Goal: Task Accomplishment & Management: Use online tool/utility

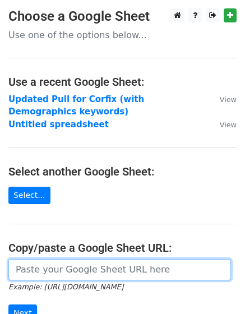
click at [70, 273] on input "url" at bounding box center [119, 269] width 223 height 21
paste input "https://docs.google.com/spreadsheets/d/195P8fHqssM8lVFGfRMMIHoy3lNVZXUy7t8Sg-_M…"
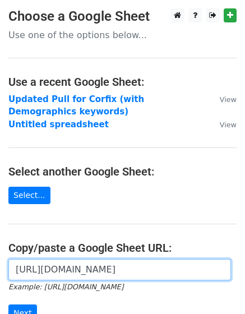
scroll to position [131, 0]
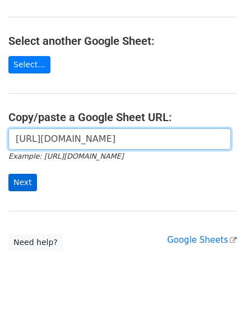
type input "https://docs.google.com/spreadsheets/d/195P8fHqssM8lVFGfRMMIHoy3lNVZXUy7t8Sg-_M…"
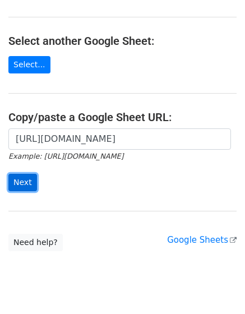
scroll to position [0, 0]
click at [21, 180] on input "Next" at bounding box center [22, 182] width 29 height 17
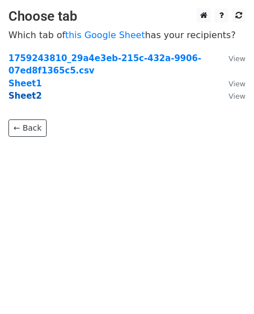
click at [31, 98] on strong "Sheet2" at bounding box center [24, 96] width 33 height 10
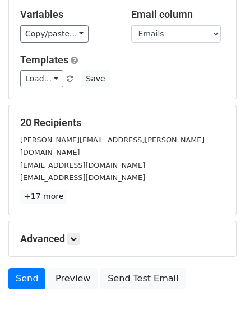
scroll to position [166, 0]
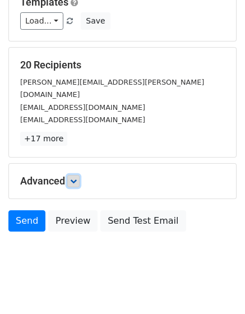
click at [74, 178] on icon at bounding box center [73, 181] width 7 height 7
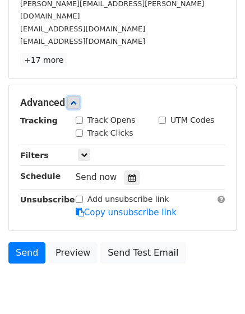
scroll to position [272, 0]
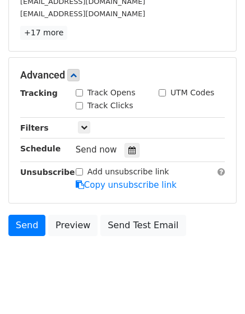
click at [78, 89] on input "Track Opens" at bounding box center [79, 92] width 7 height 7
checkbox input "true"
click at [80, 102] on input "Track Clicks" at bounding box center [79, 105] width 7 height 7
checkbox input "true"
click at [86, 124] on icon at bounding box center [84, 127] width 7 height 7
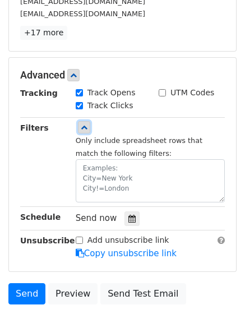
scroll to position [345, 0]
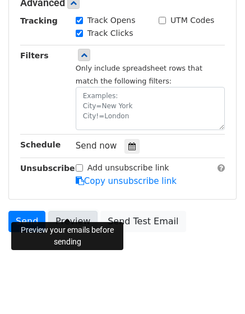
click at [60, 211] on link "Preview" at bounding box center [72, 221] width 49 height 21
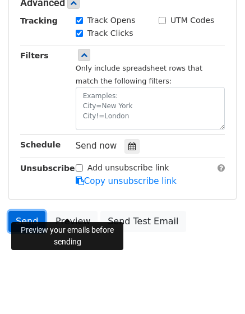
click at [24, 211] on link "Send" at bounding box center [26, 221] width 37 height 21
